Goal: Find specific page/section: Find specific page/section

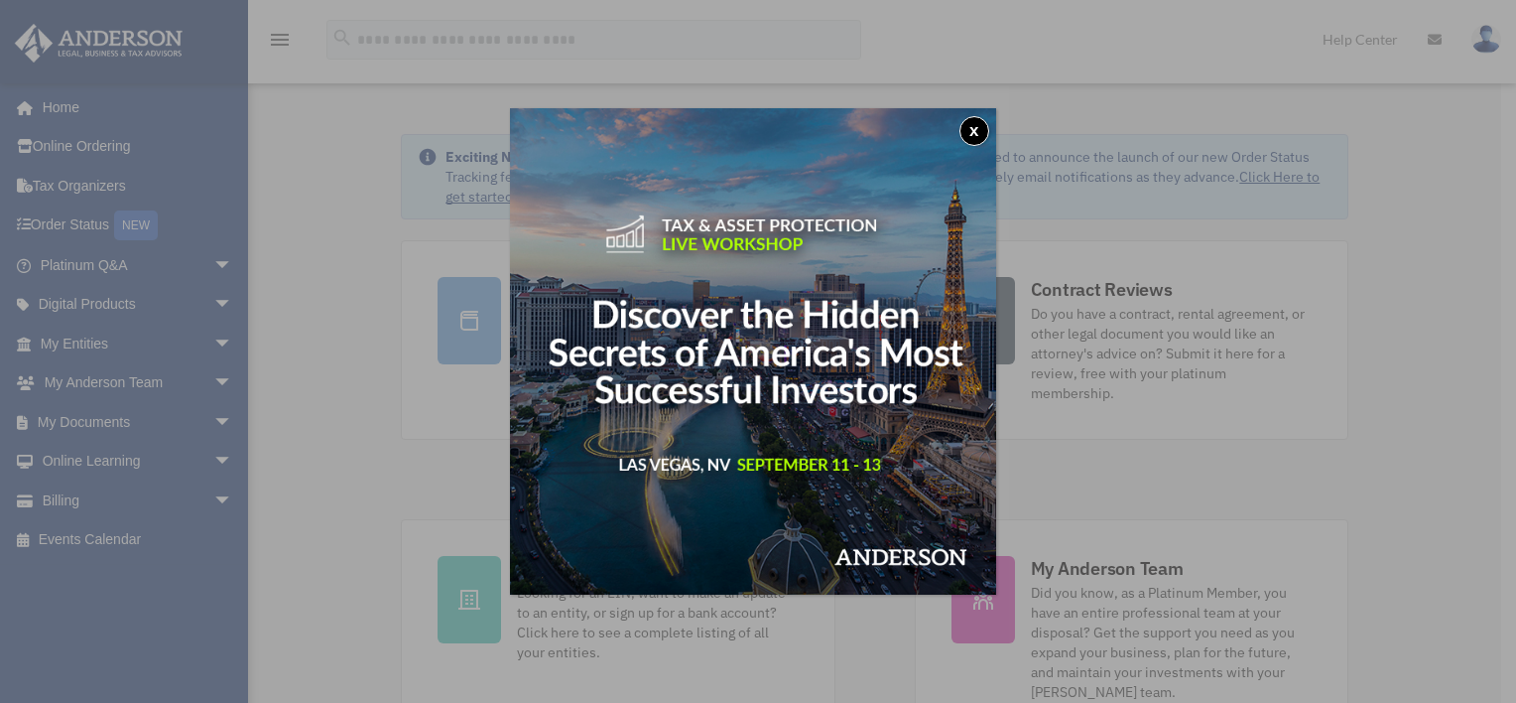
click at [975, 129] on button "x" at bounding box center [975, 131] width 30 height 30
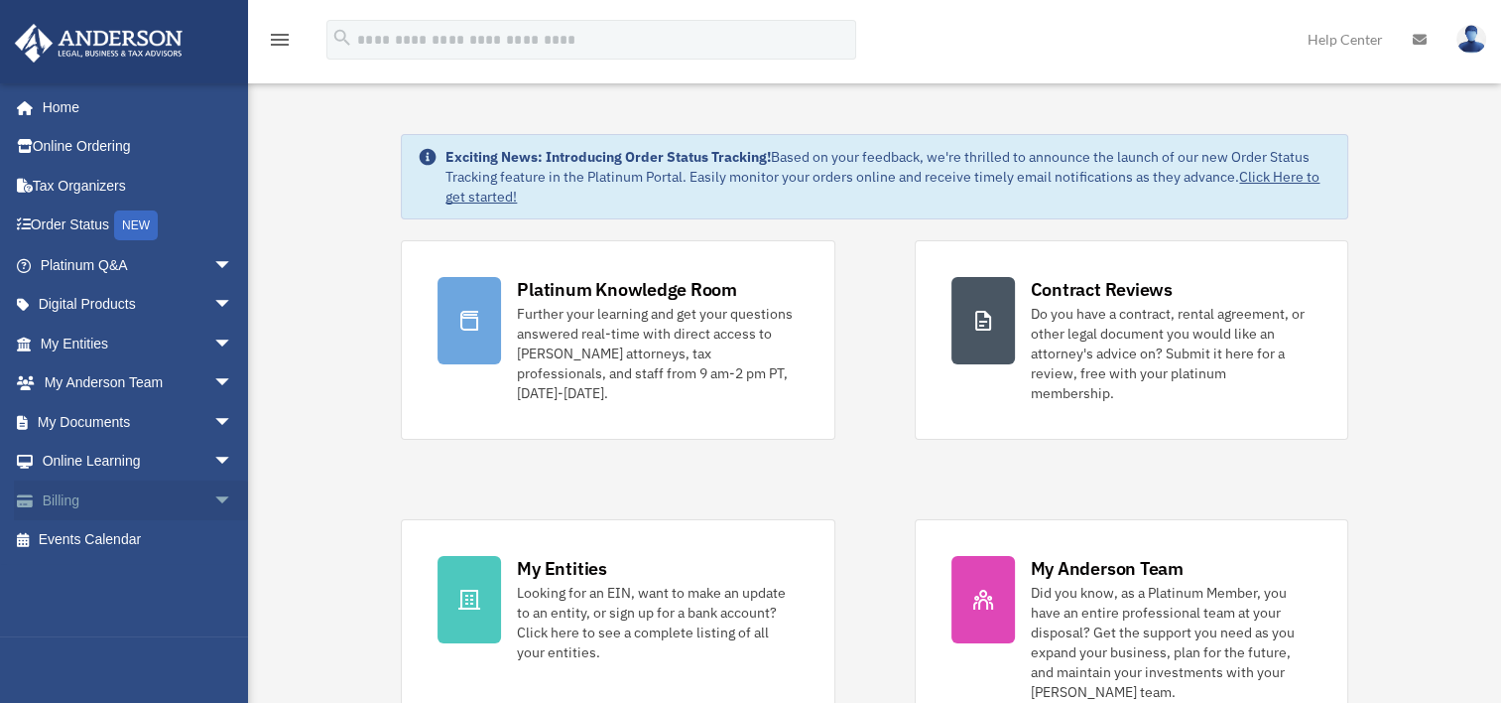
click at [82, 493] on link "Billing arrow_drop_down" at bounding box center [138, 500] width 249 height 40
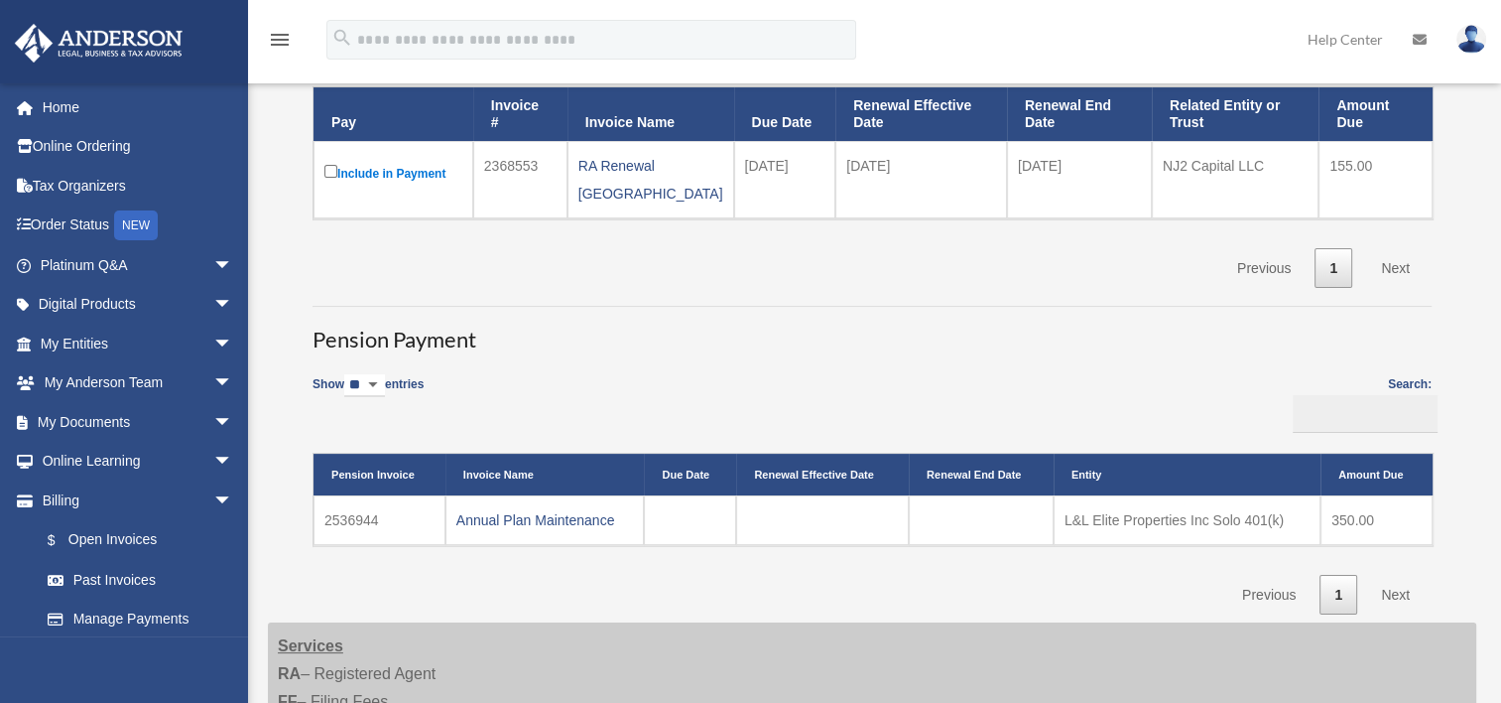
scroll to position [275, 0]
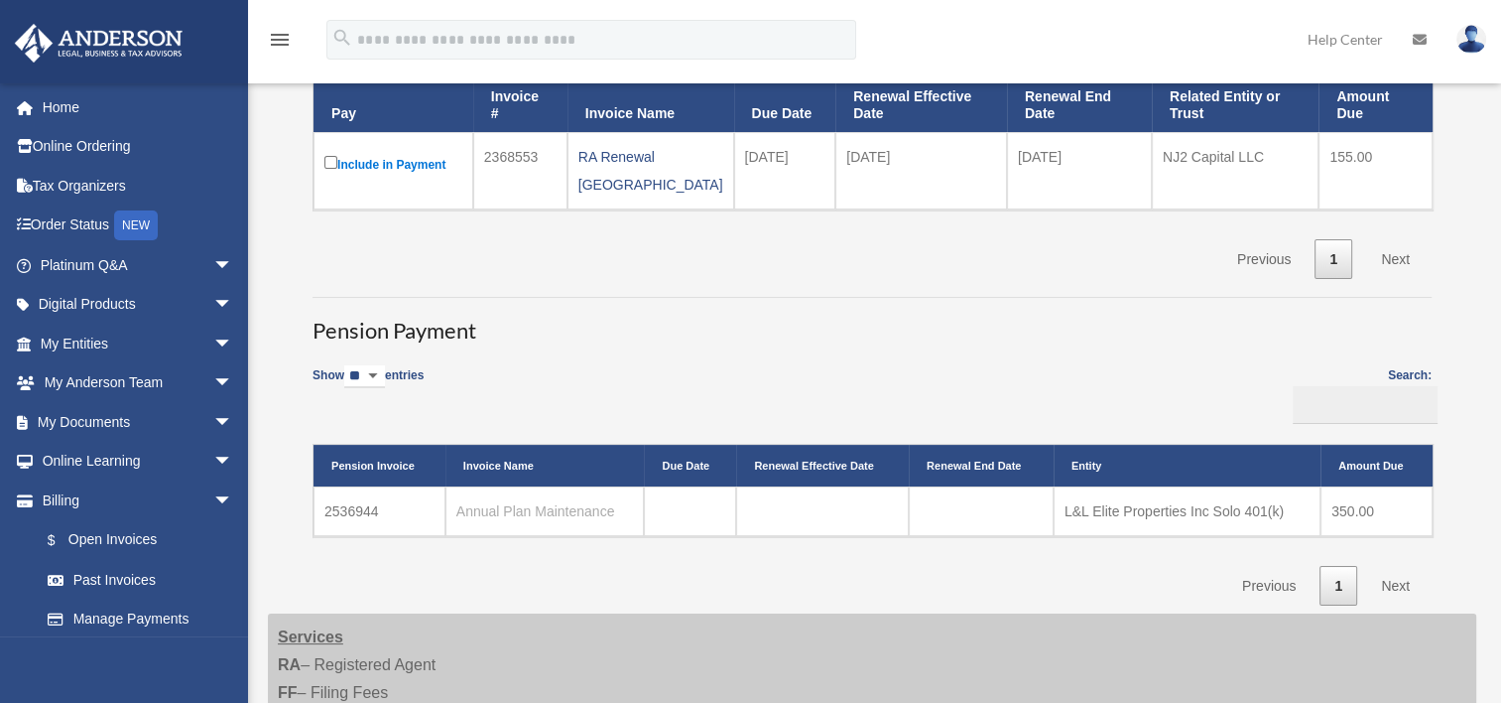
click at [527, 503] on link "Annual Plan Maintenance" at bounding box center [535, 511] width 159 height 16
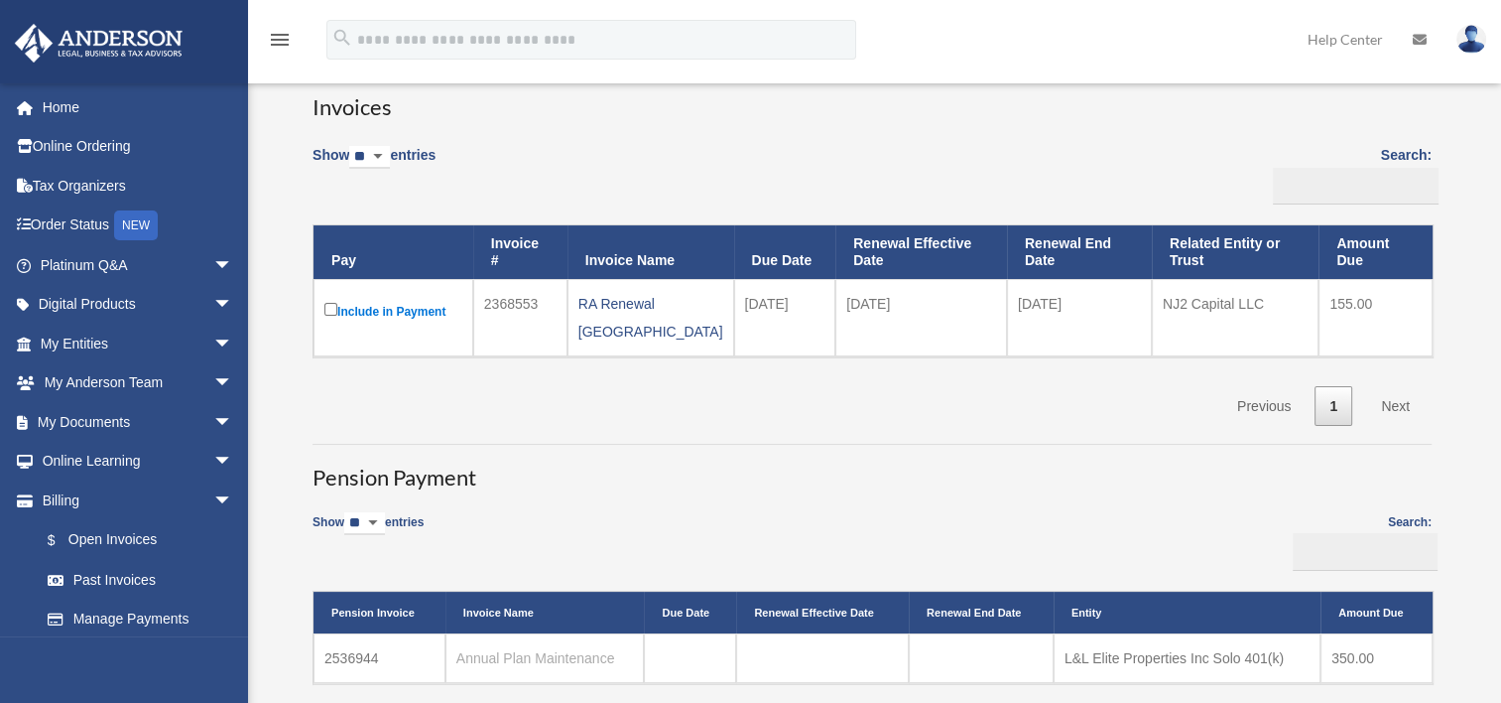
scroll to position [0, 0]
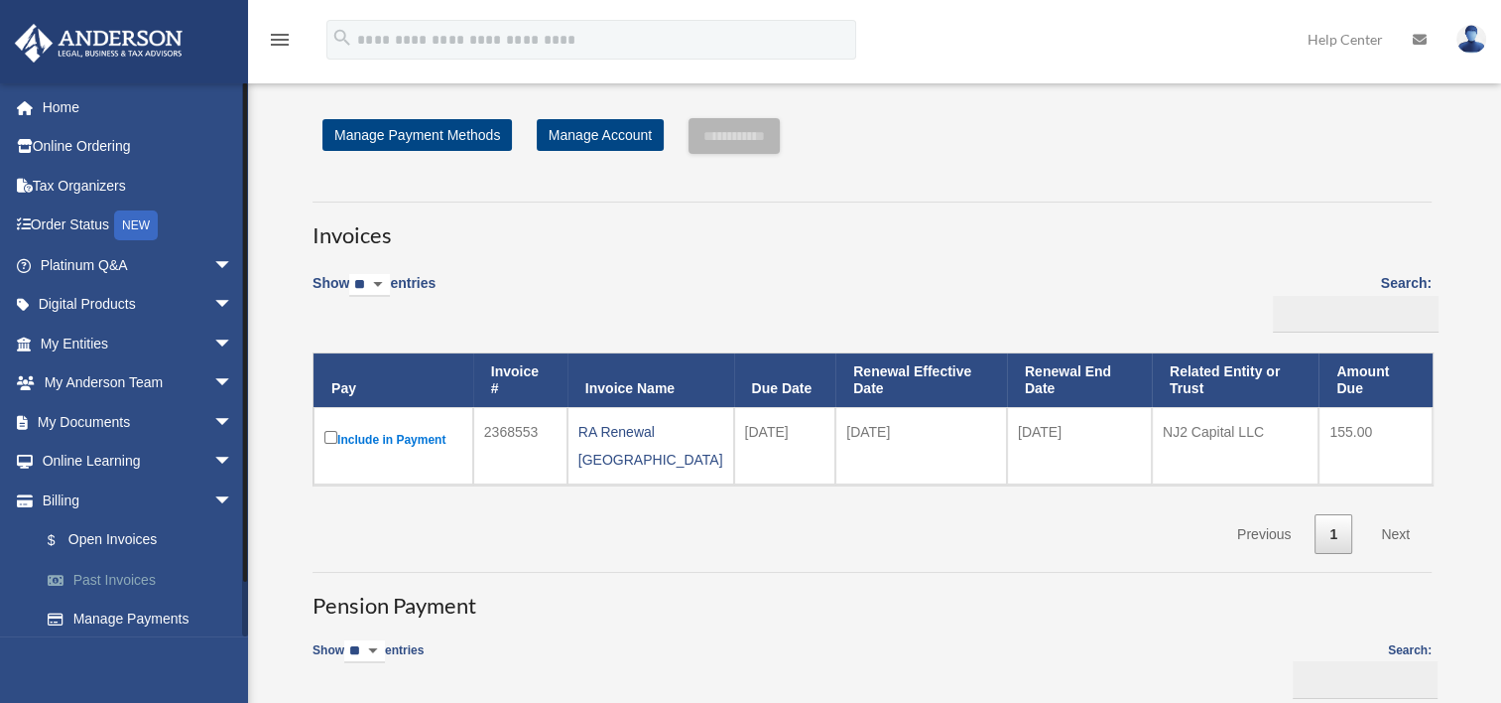
click at [121, 582] on link "Past Invoices" at bounding box center [145, 580] width 235 height 40
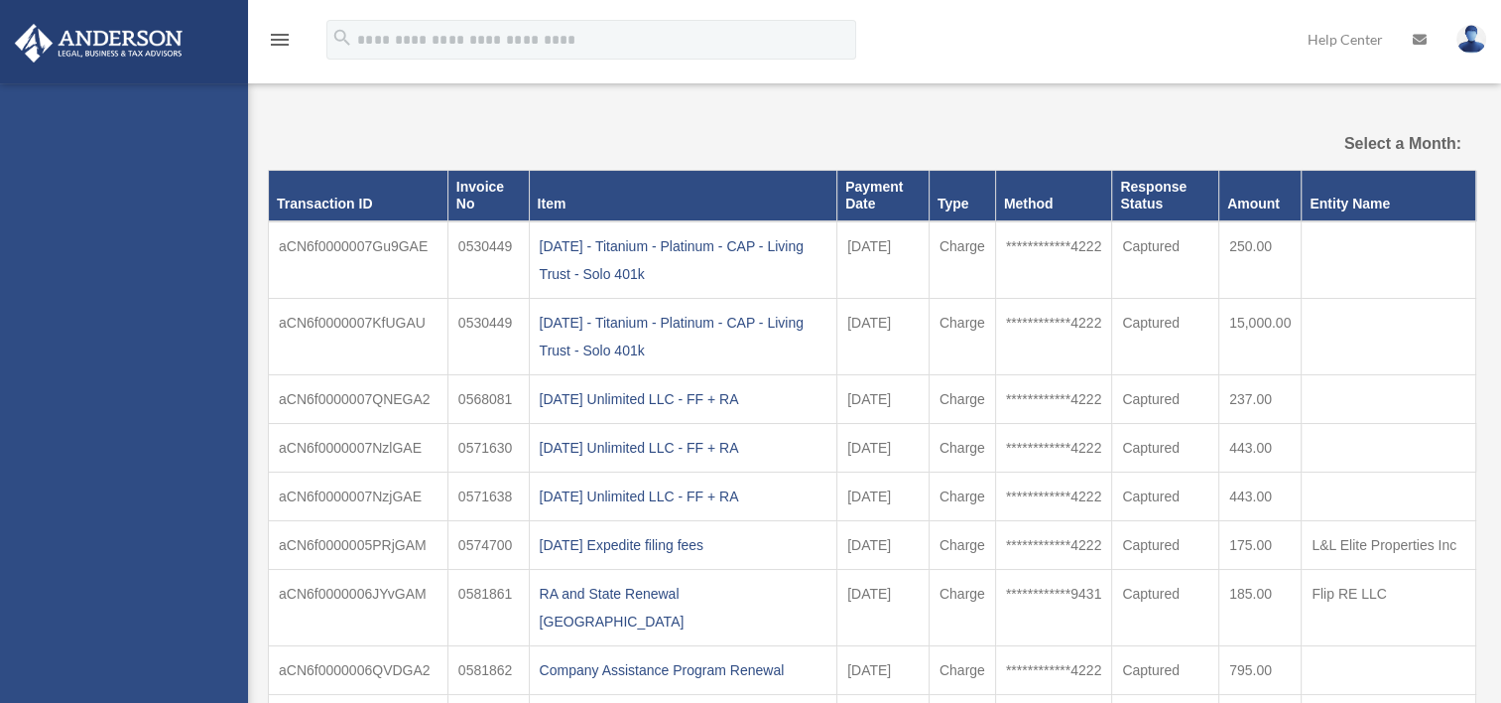
select select
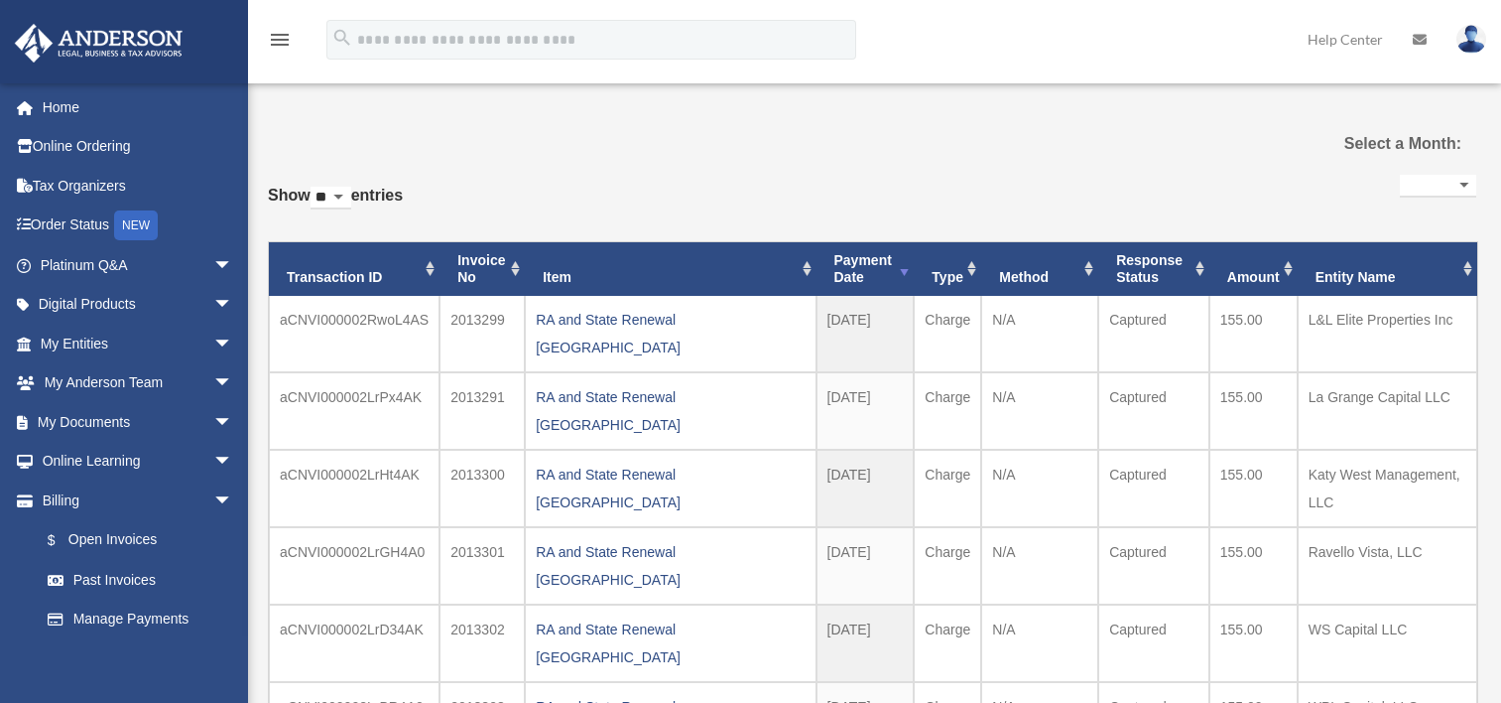
select select
click at [117, 577] on link "Past Invoices" at bounding box center [145, 580] width 235 height 40
select select
